Goal: Download file/media

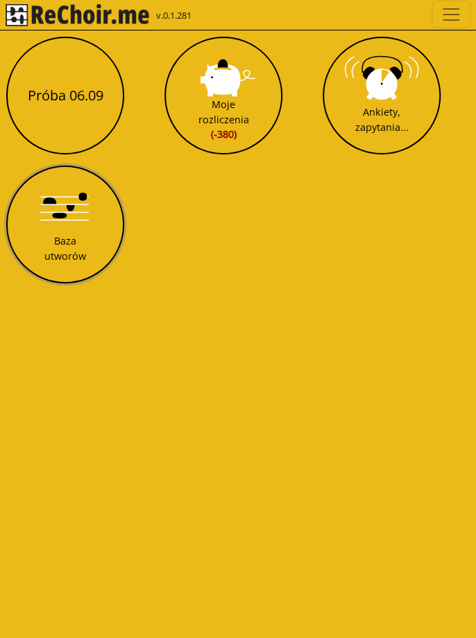
click at [80, 235] on div "Baza utworów" at bounding box center [65, 249] width 42 height 30
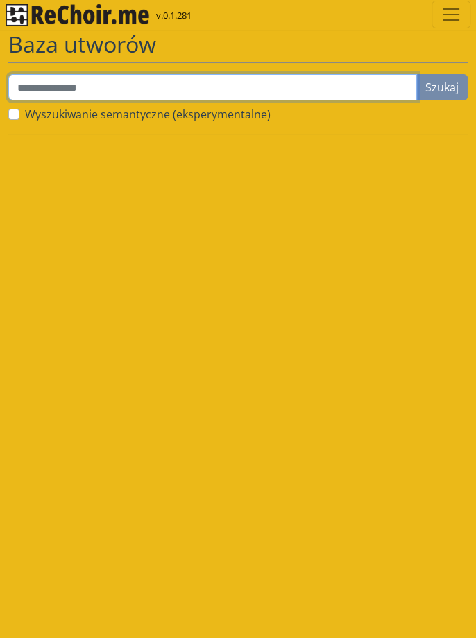
click at [137, 90] on input "text" at bounding box center [212, 87] width 408 height 26
type input "******"
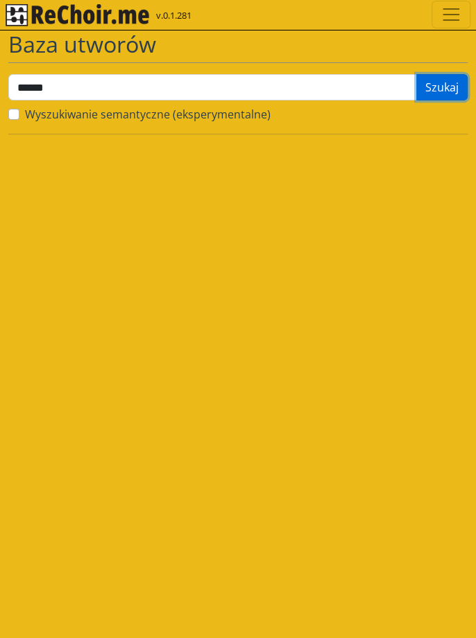
click at [452, 89] on button "Szukaj" at bounding box center [441, 87] width 51 height 26
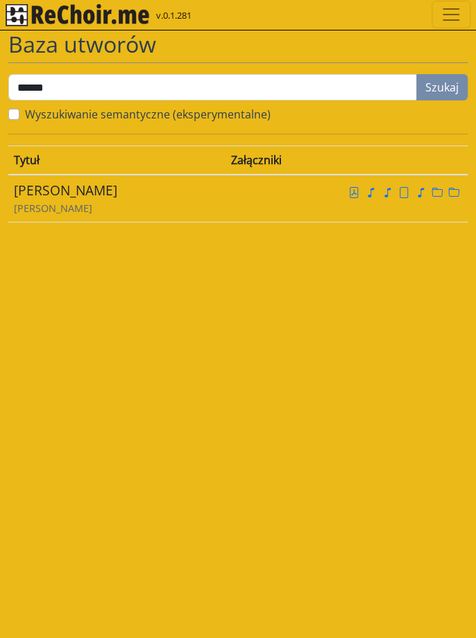
click at [349, 194] on icon "file pdf" at bounding box center [353, 192] width 8 height 11
click at [256, 176] on td at bounding box center [346, 198] width 242 height 47
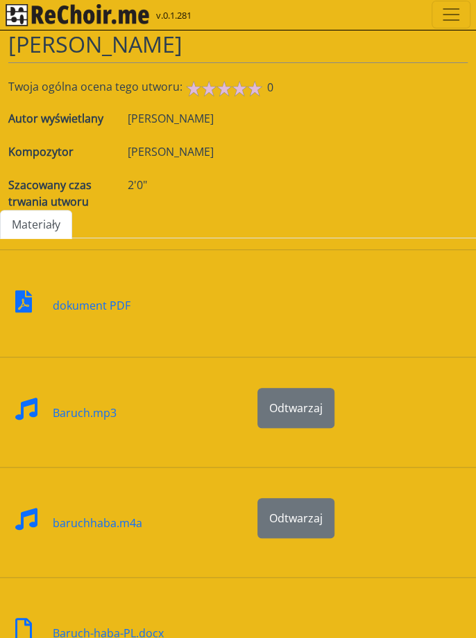
click at [120, 322] on link "dokument PDF" at bounding box center [69, 300] width 122 height 60
click at [126, 322] on link "dokument PDF" at bounding box center [69, 300] width 122 height 60
click at [193, 599] on div "Baruch-haba-PL.docx" at bounding box center [119, 627] width 238 height 76
click at [329, 589] on div at bounding box center [357, 627] width 238 height 76
